Goal: Task Accomplishment & Management: Manage account settings

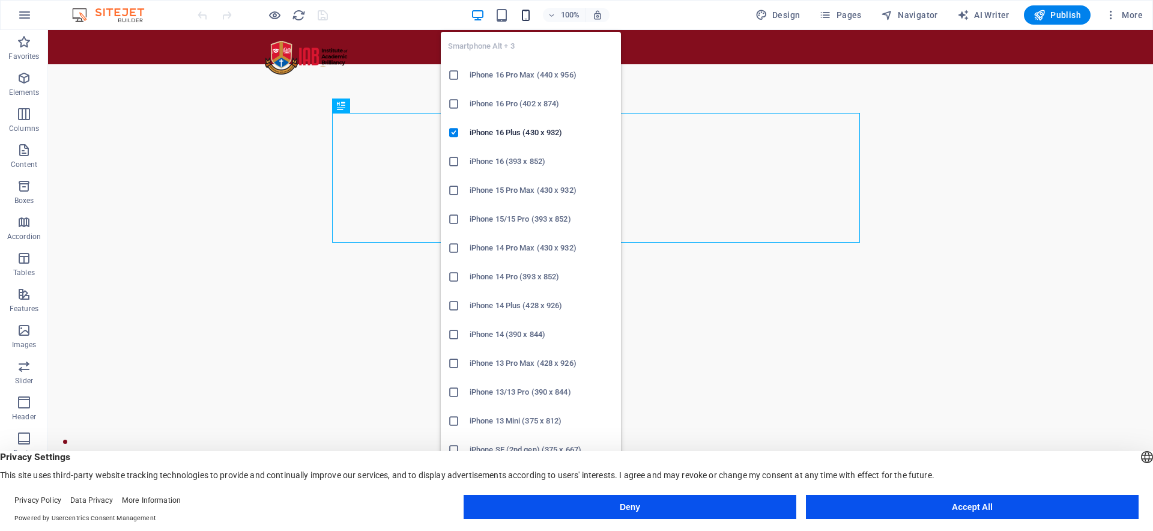
click at [526, 19] on icon "button" at bounding box center [526, 15] width 14 height 14
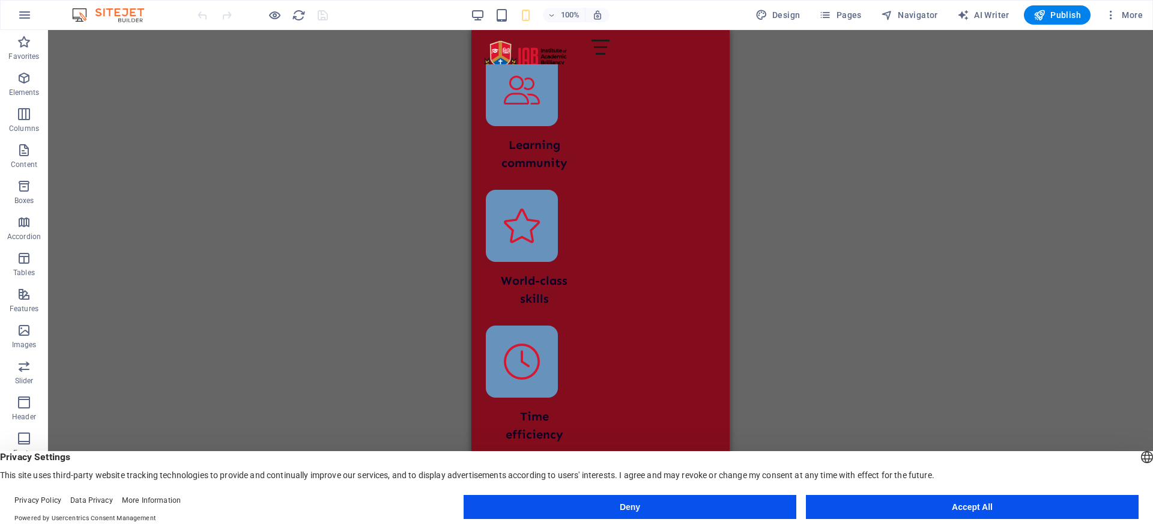
scroll to position [2529, 0]
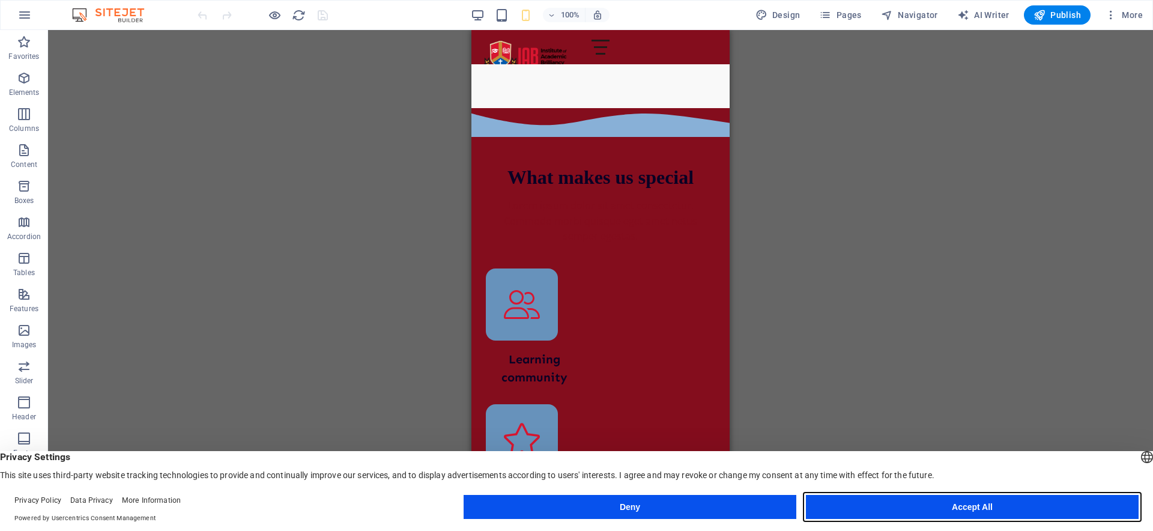
click at [839, 511] on button "Accept All" at bounding box center [972, 507] width 333 height 24
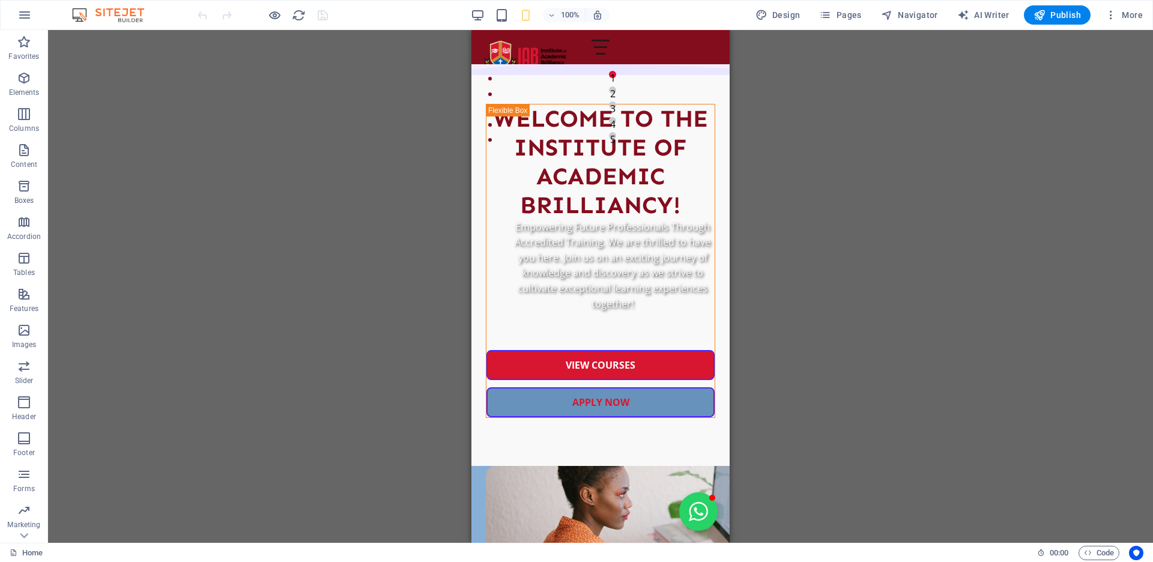
scroll to position [0, 0]
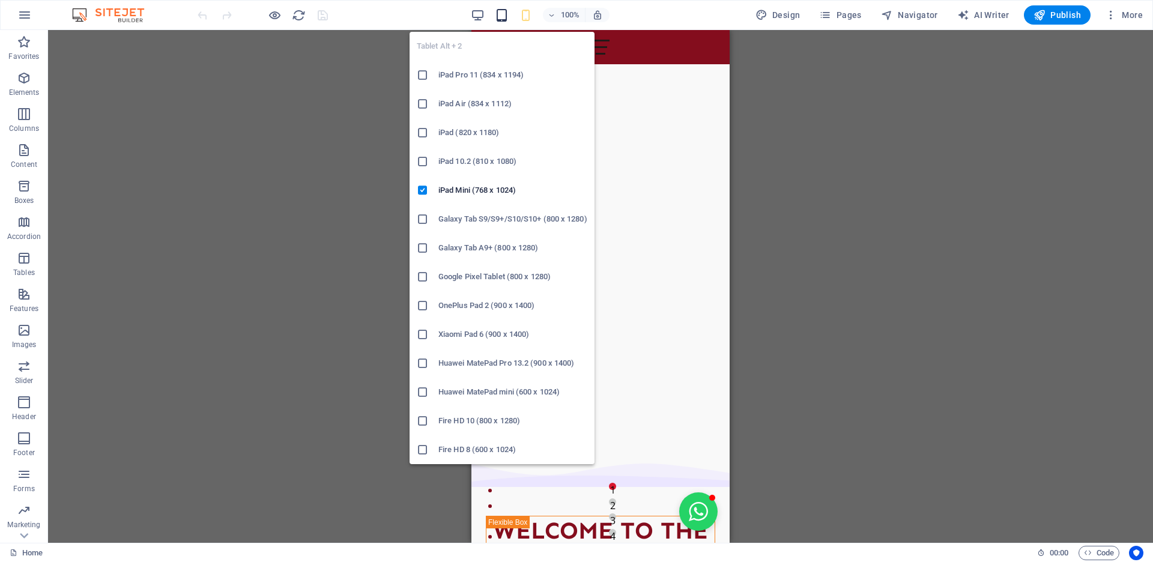
click at [498, 11] on icon "button" at bounding box center [502, 15] width 14 height 14
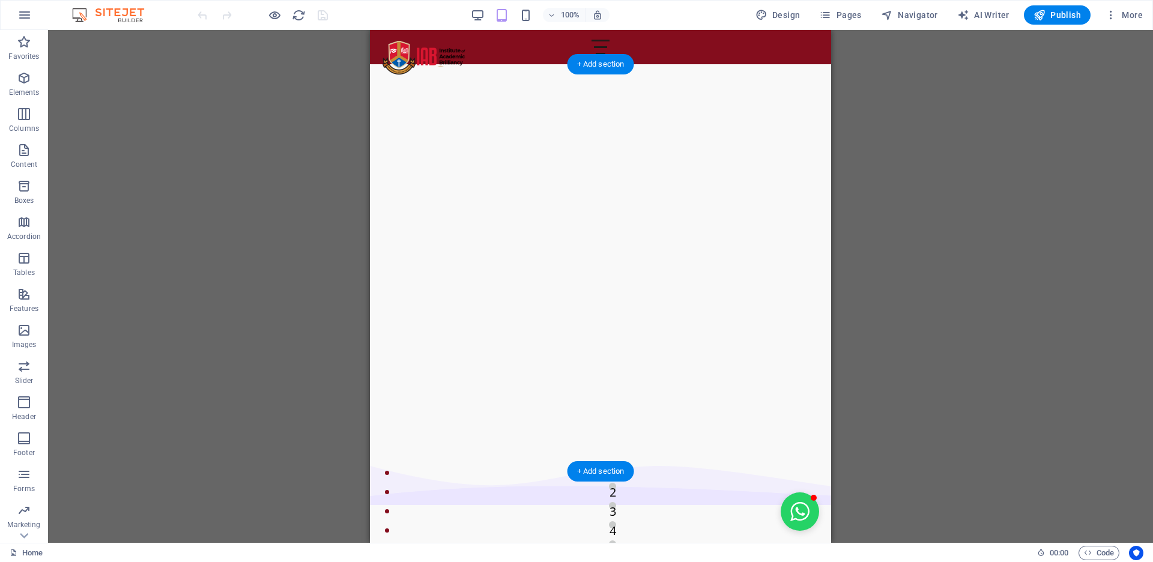
drag, startPoint x: 820, startPoint y: 113, endPoint x: 814, endPoint y: 144, distance: 31.2
click at [814, 144] on figure at bounding box center [600, 260] width 461 height 393
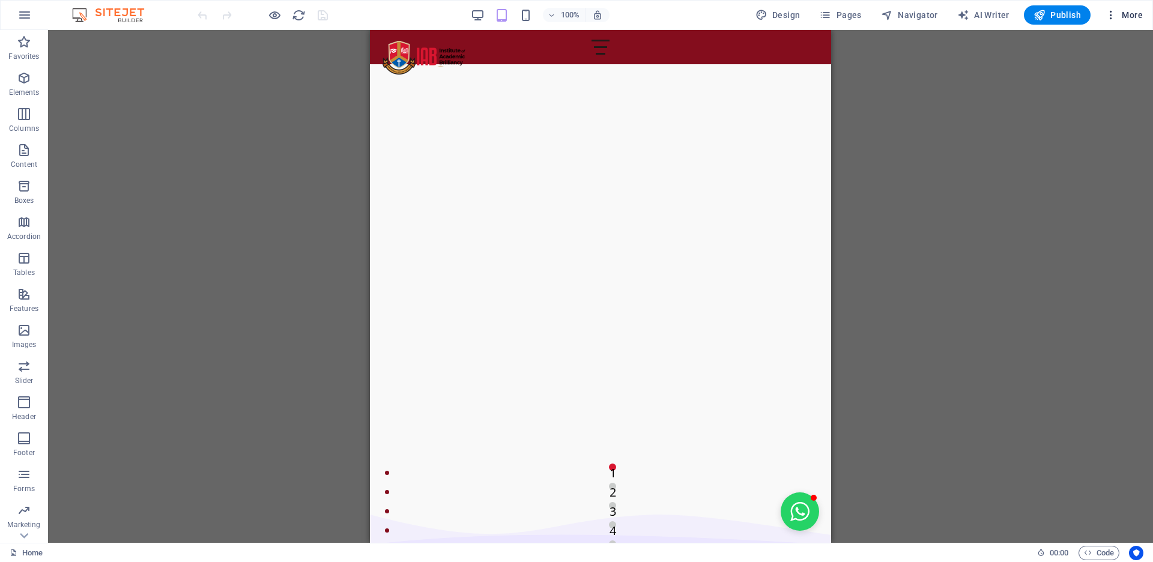
click at [1114, 14] on icon "button" at bounding box center [1111, 15] width 12 height 12
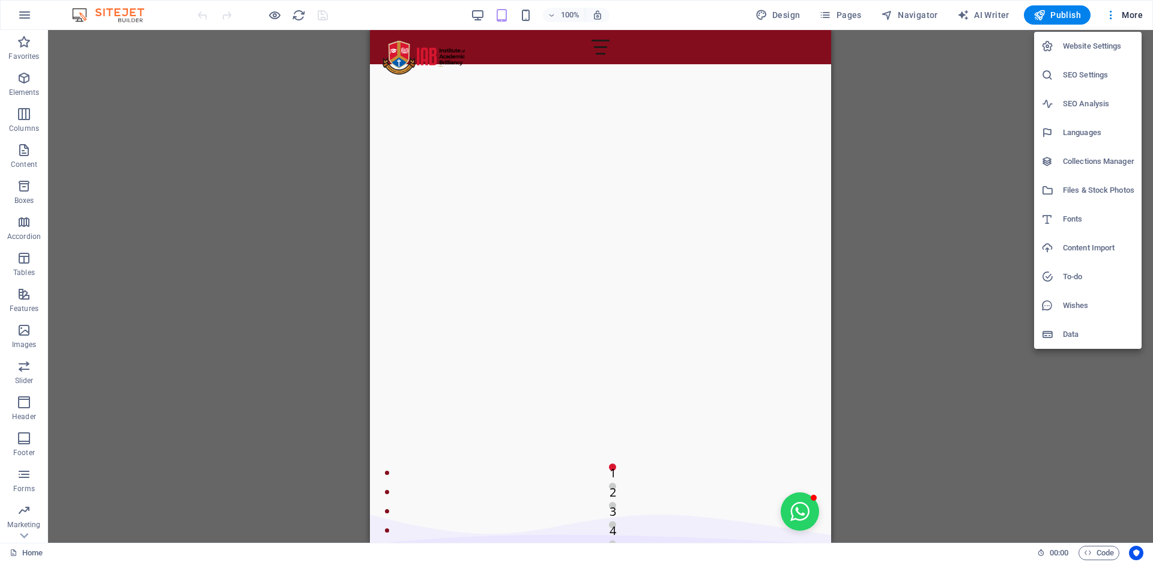
click at [1087, 40] on h6 "Website Settings" at bounding box center [1098, 46] width 71 height 14
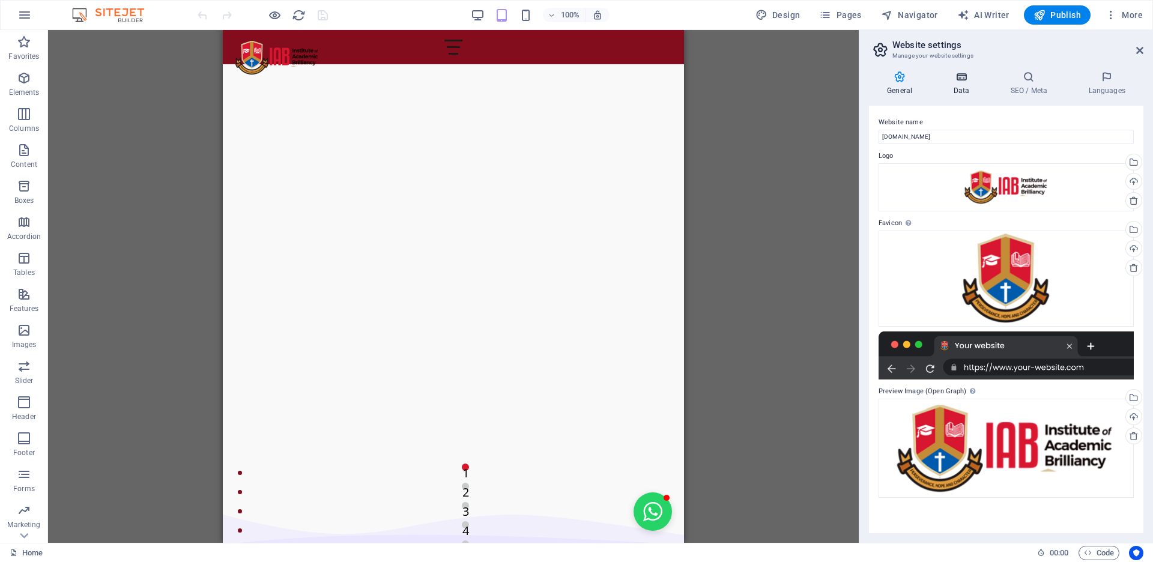
click at [963, 88] on h4 "Data" at bounding box center [963, 83] width 57 height 25
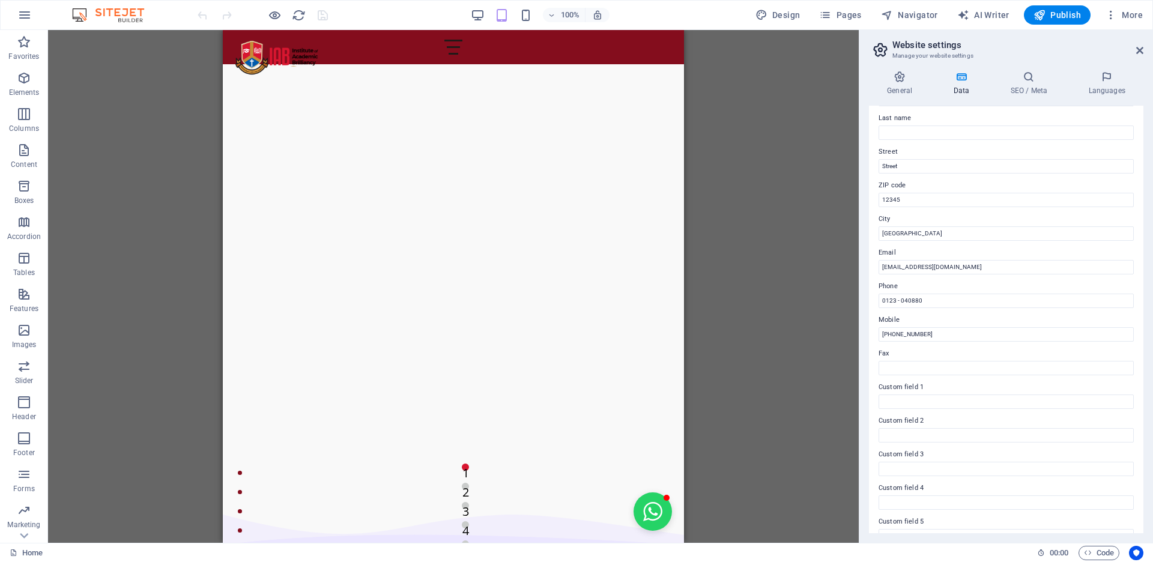
scroll to position [72, 0]
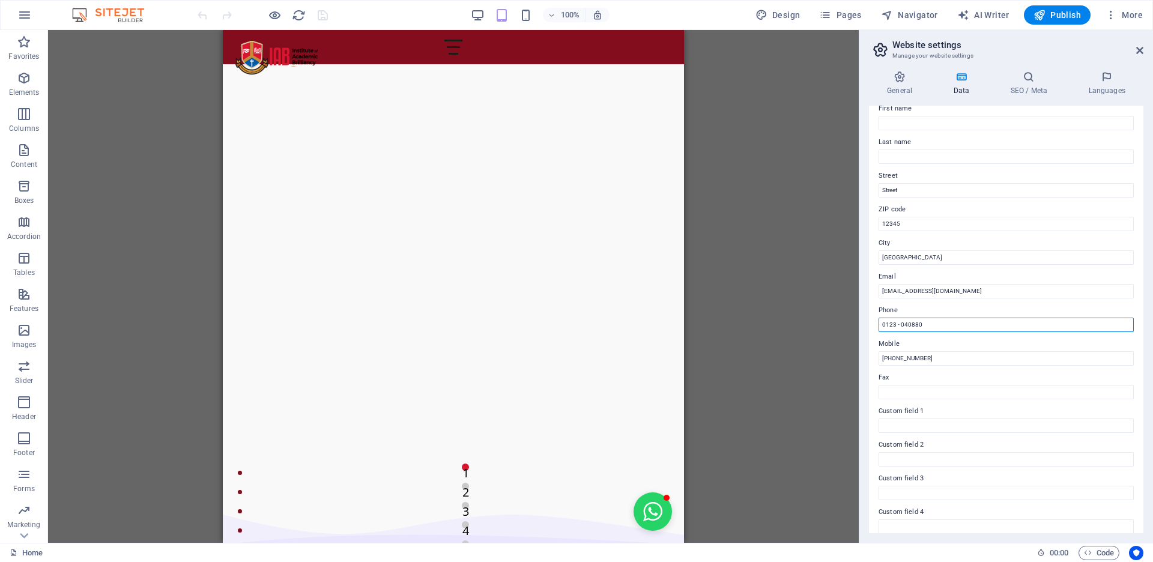
click at [902, 325] on input "0123 - 040880" at bounding box center [1006, 325] width 255 height 14
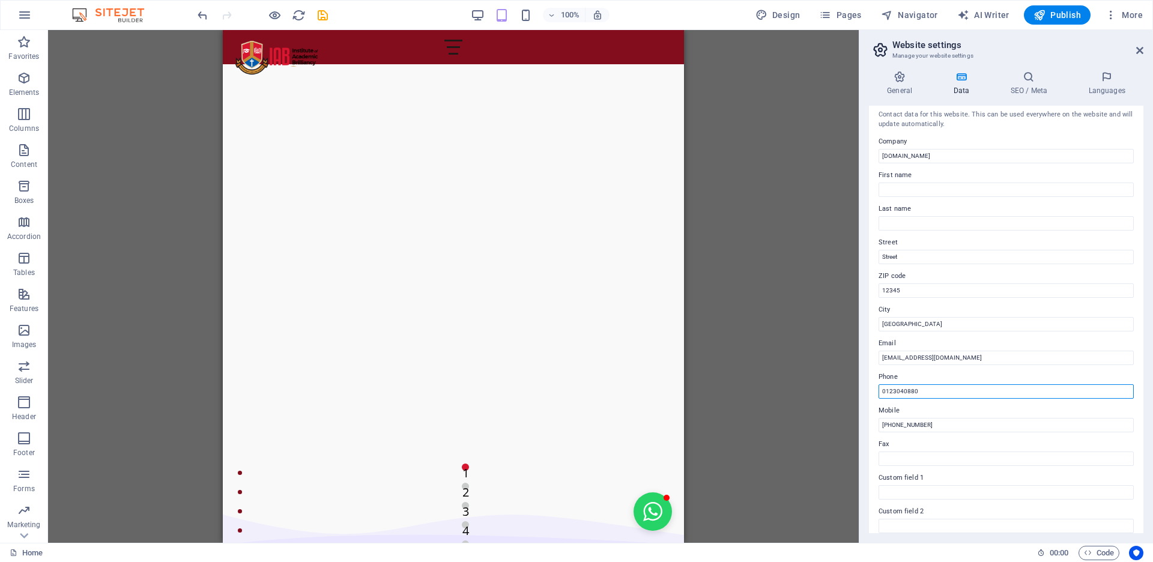
scroll to position [0, 0]
type input "0123040880"
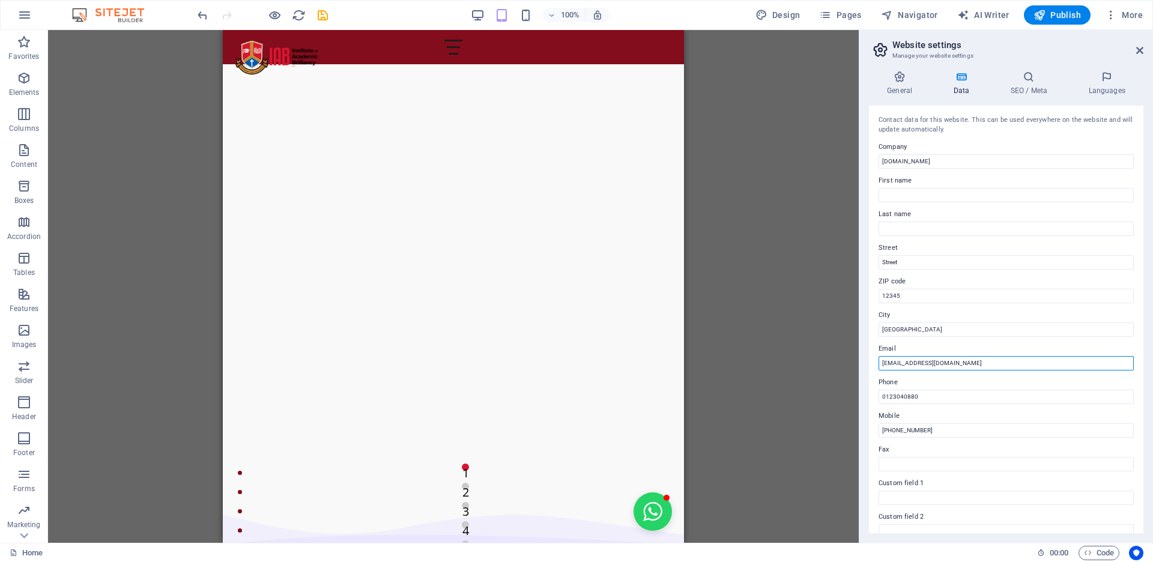
click at [886, 365] on input "[EMAIL_ADDRESS][DOMAIN_NAME]" at bounding box center [1006, 363] width 255 height 14
click at [998, 364] on input "[EMAIL_ADDRESS][DOMAIN_NAME]" at bounding box center [1006, 363] width 255 height 14
type input "[EMAIL_ADDRESS][DOMAIN_NAME]"
click at [940, 296] on input "12345" at bounding box center [1006, 296] width 255 height 14
type input "1"
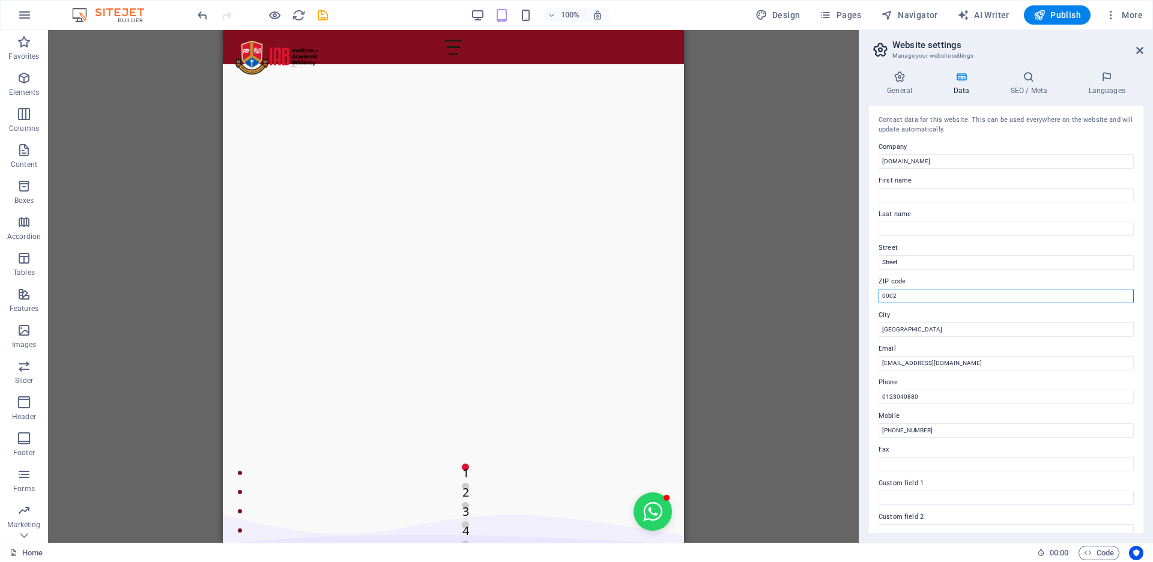
scroll to position [150, 0]
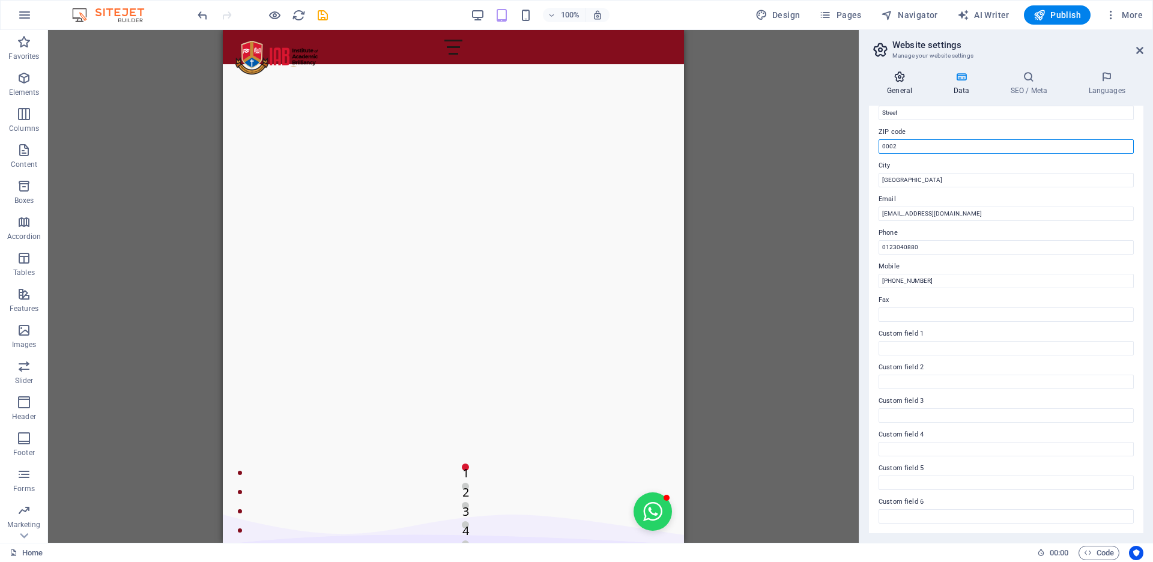
type input "0002"
click at [901, 92] on h4 "General" at bounding box center [902, 83] width 66 height 25
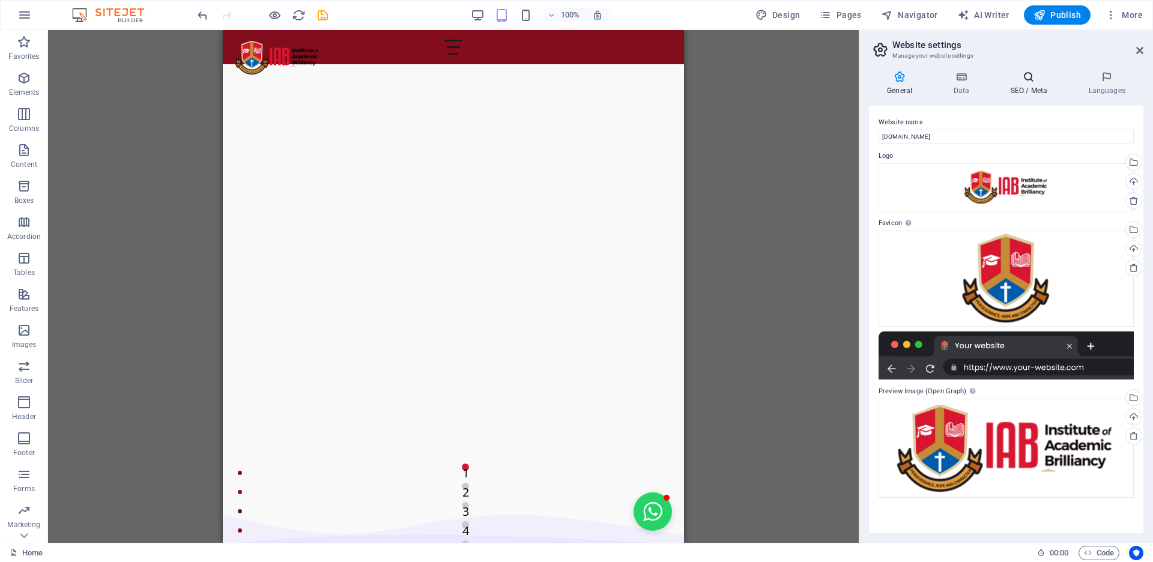
click at [1009, 89] on h4 "SEO / Meta" at bounding box center [1031, 83] width 78 height 25
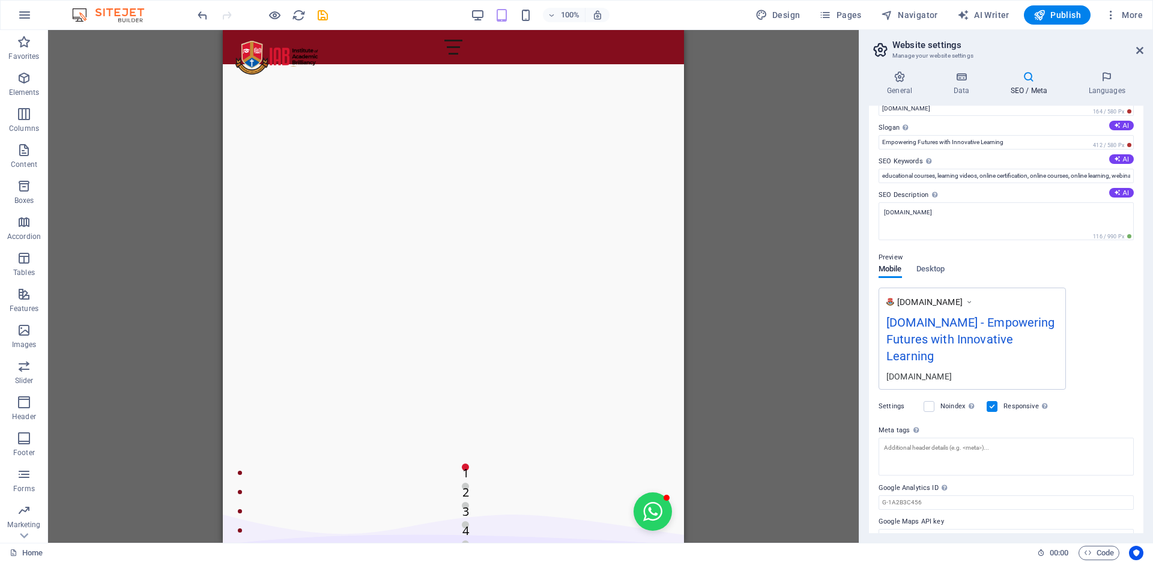
scroll to position [48, 0]
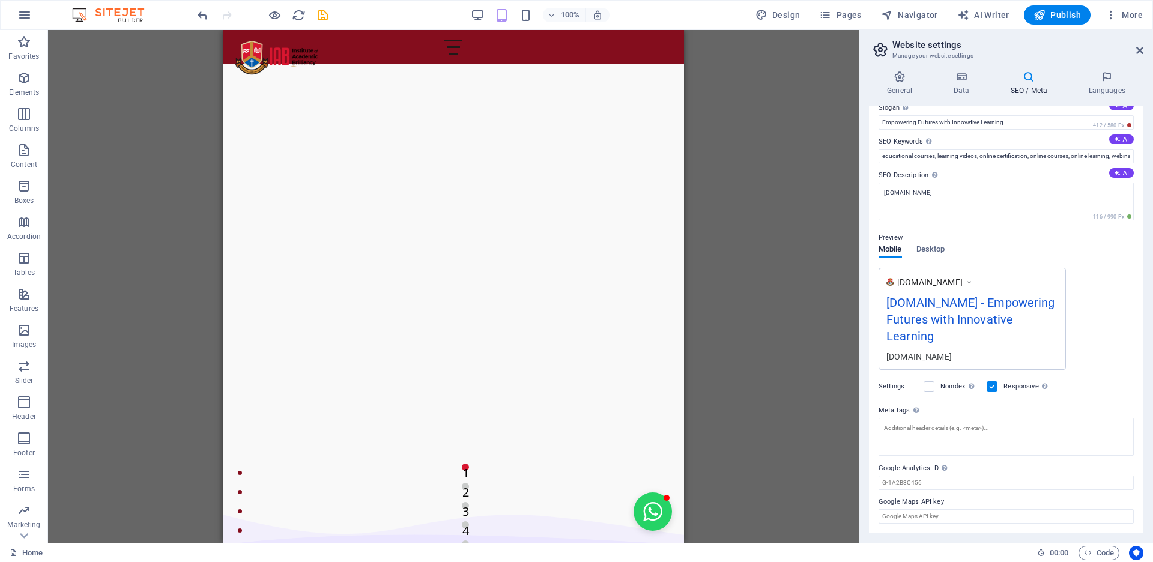
click at [908, 525] on div "SEO Title The title of your website - make it something that stands out in sear…" at bounding box center [1006, 320] width 274 height 428
click at [908, 523] on div "SEO Title The title of your website - make it something that stands out in sear…" at bounding box center [1006, 320] width 274 height 428
click at [909, 516] on input "Google Maps API key" at bounding box center [1006, 516] width 255 height 14
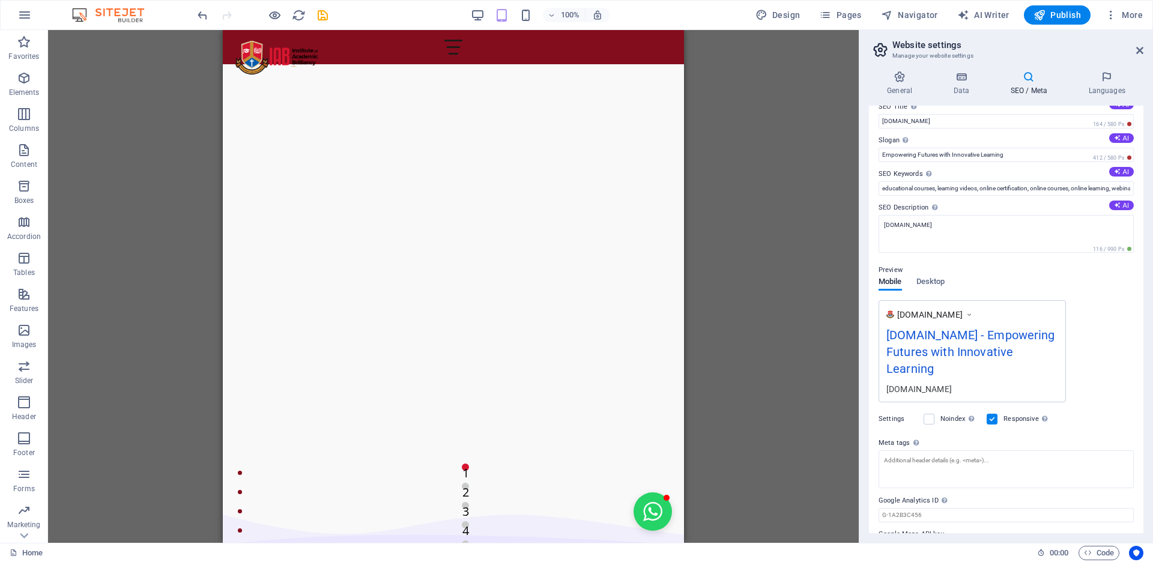
scroll to position [0, 0]
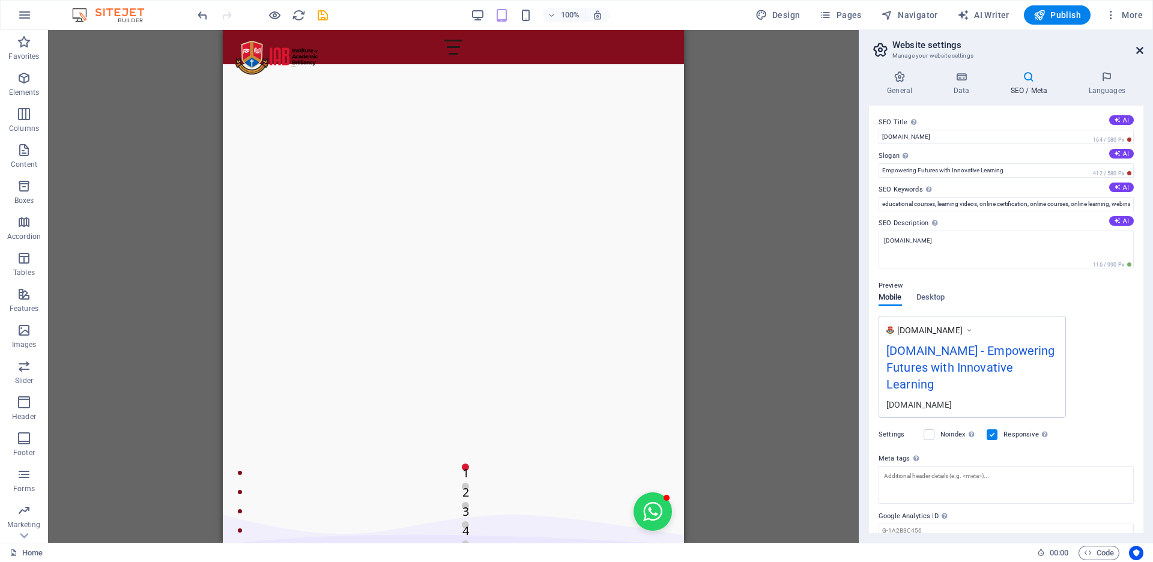
click at [1142, 54] on icon at bounding box center [1139, 51] width 7 height 10
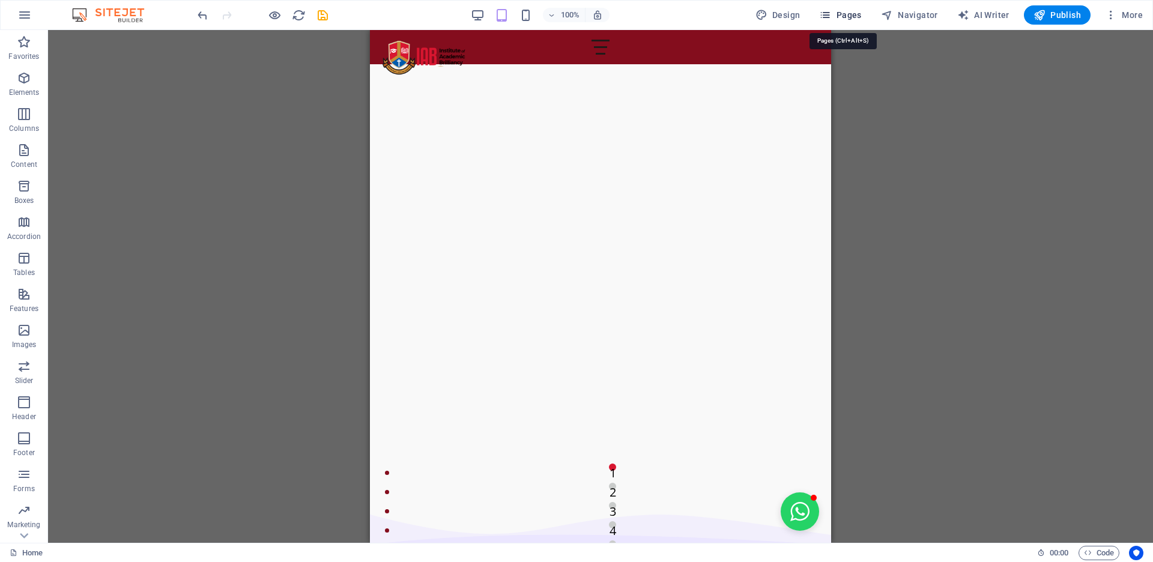
click at [860, 21] on button "Pages" at bounding box center [840, 14] width 52 height 19
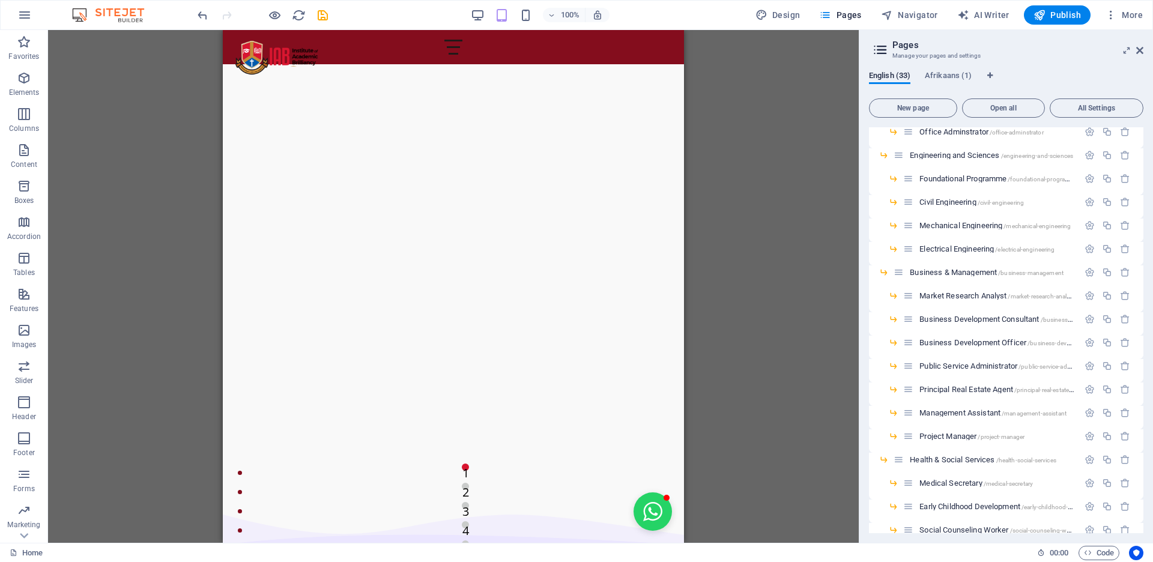
scroll to position [180, 0]
click at [958, 439] on span "Public Service Administrator /public-service-administrator" at bounding box center [1008, 438] width 177 height 9
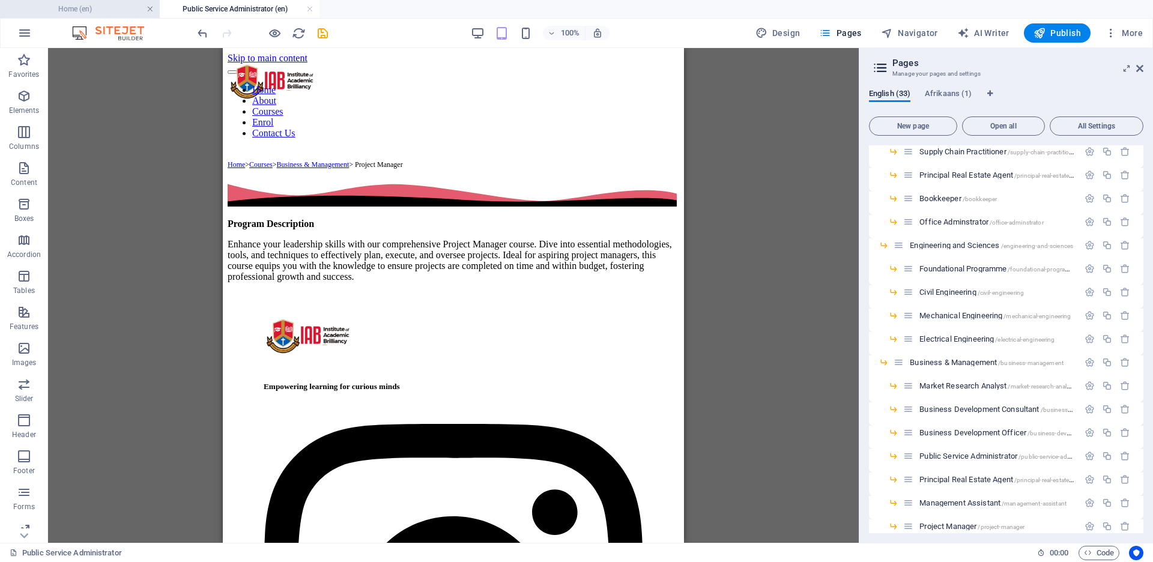
click at [151, 11] on link at bounding box center [150, 9] width 7 height 11
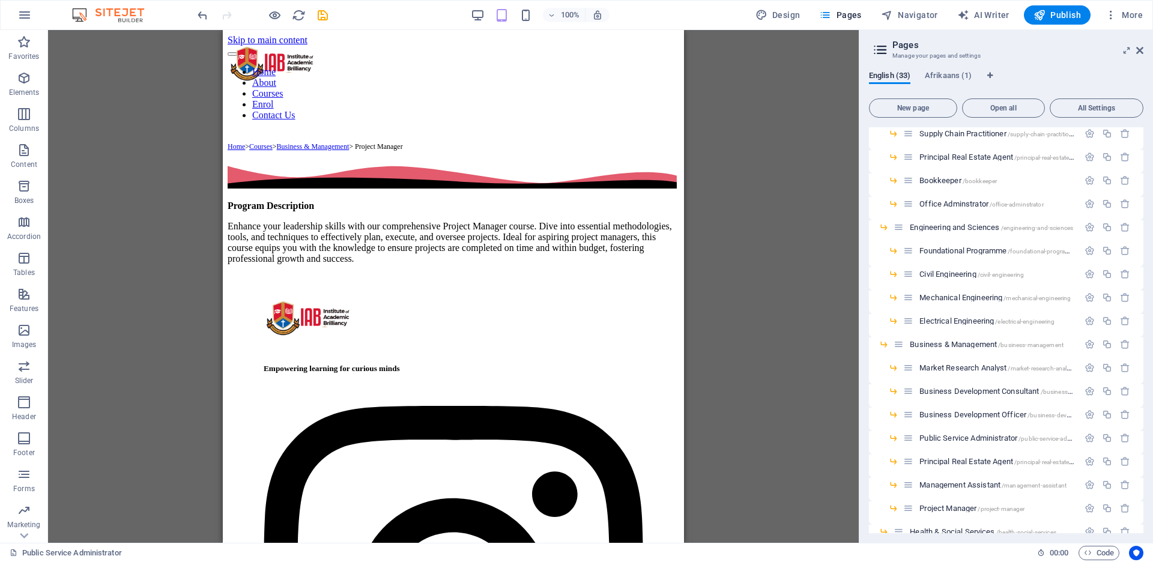
scroll to position [0, 0]
click at [389, 141] on div "Home > Courses > Business & Management > Project Manager" at bounding box center [454, 146] width 452 height 11
